Goal: Obtain resource: Download file/media

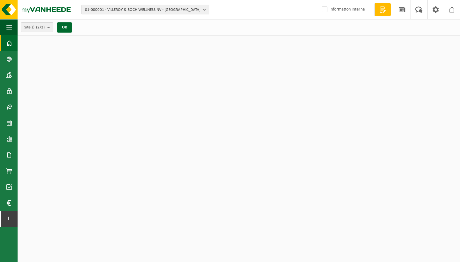
click at [120, 9] on span "01-000001 - VILLEROY & BOCH WELLNESS NV - [GEOGRAPHIC_DATA]" at bounding box center [143, 10] width 116 height 10
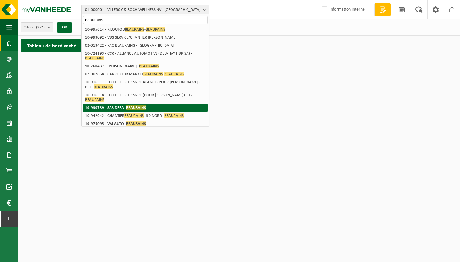
type input "beaurains"
click at [144, 105] on span "BEAURAINS" at bounding box center [136, 107] width 20 height 5
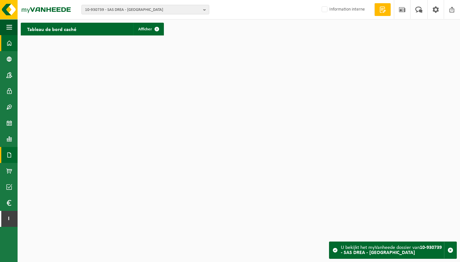
click at [8, 155] on span at bounding box center [9, 155] width 6 height 16
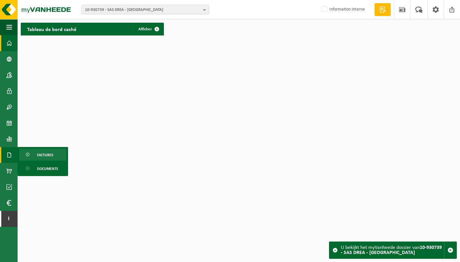
click at [45, 157] on span "Factures" at bounding box center [45, 155] width 16 height 12
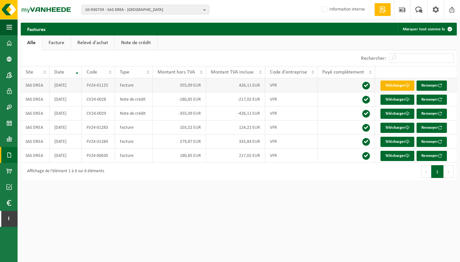
click at [399, 87] on link "Télécharger" at bounding box center [397, 85] width 34 height 10
